Goal: Task Accomplishment & Management: Manage account settings

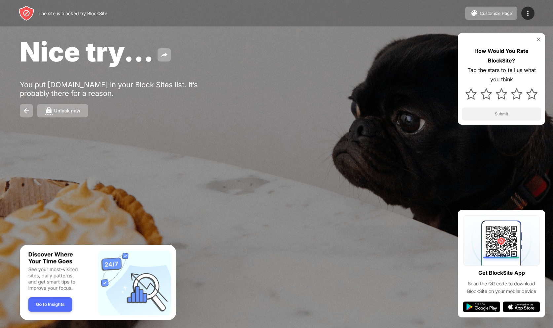
click at [542, 40] on div "How Would You Rate BlockSite? Tap the stars to tell us what you think Submit" at bounding box center [501, 79] width 87 height 92
click at [539, 40] on img at bounding box center [538, 39] width 5 height 5
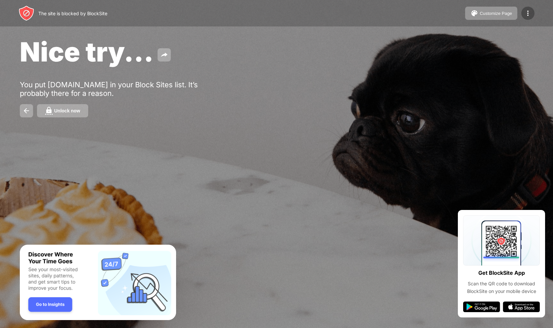
click at [529, 13] on img at bounding box center [528, 13] width 8 height 8
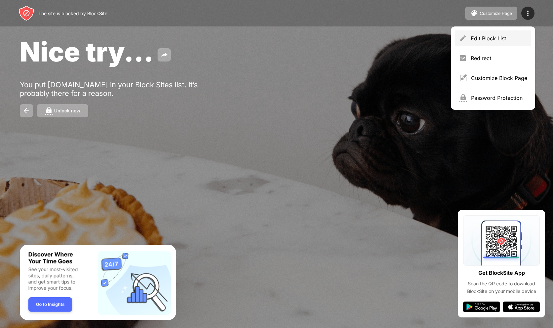
click at [486, 42] on div "Edit Block List" at bounding box center [493, 38] width 76 height 16
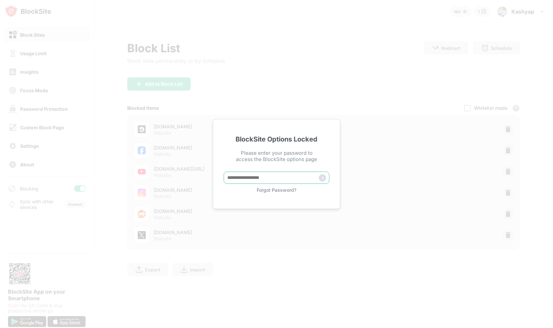
click at [269, 173] on input "text" at bounding box center [277, 178] width 106 height 12
type input "**********"
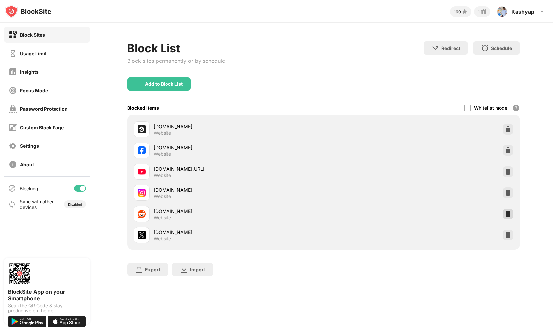
click at [507, 215] on img at bounding box center [508, 214] width 7 height 7
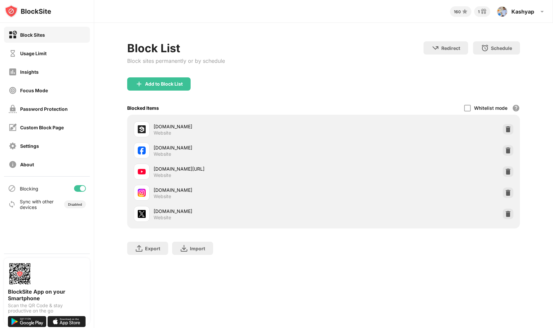
click at [508, 214] on img at bounding box center [508, 214] width 7 height 7
